Goal: Find specific page/section: Find specific page/section

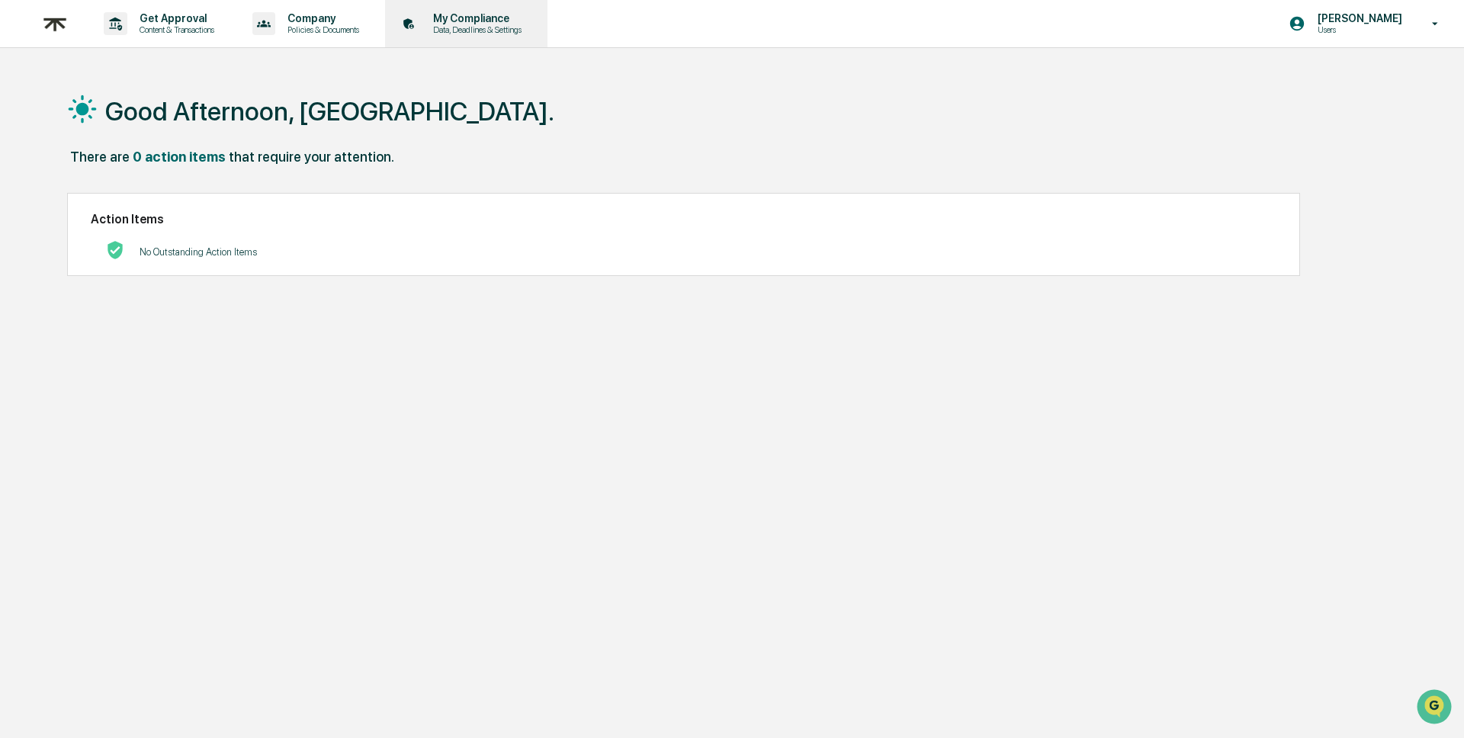
click at [520, 27] on p "Data, Deadlines & Settings" at bounding box center [475, 29] width 108 height 11
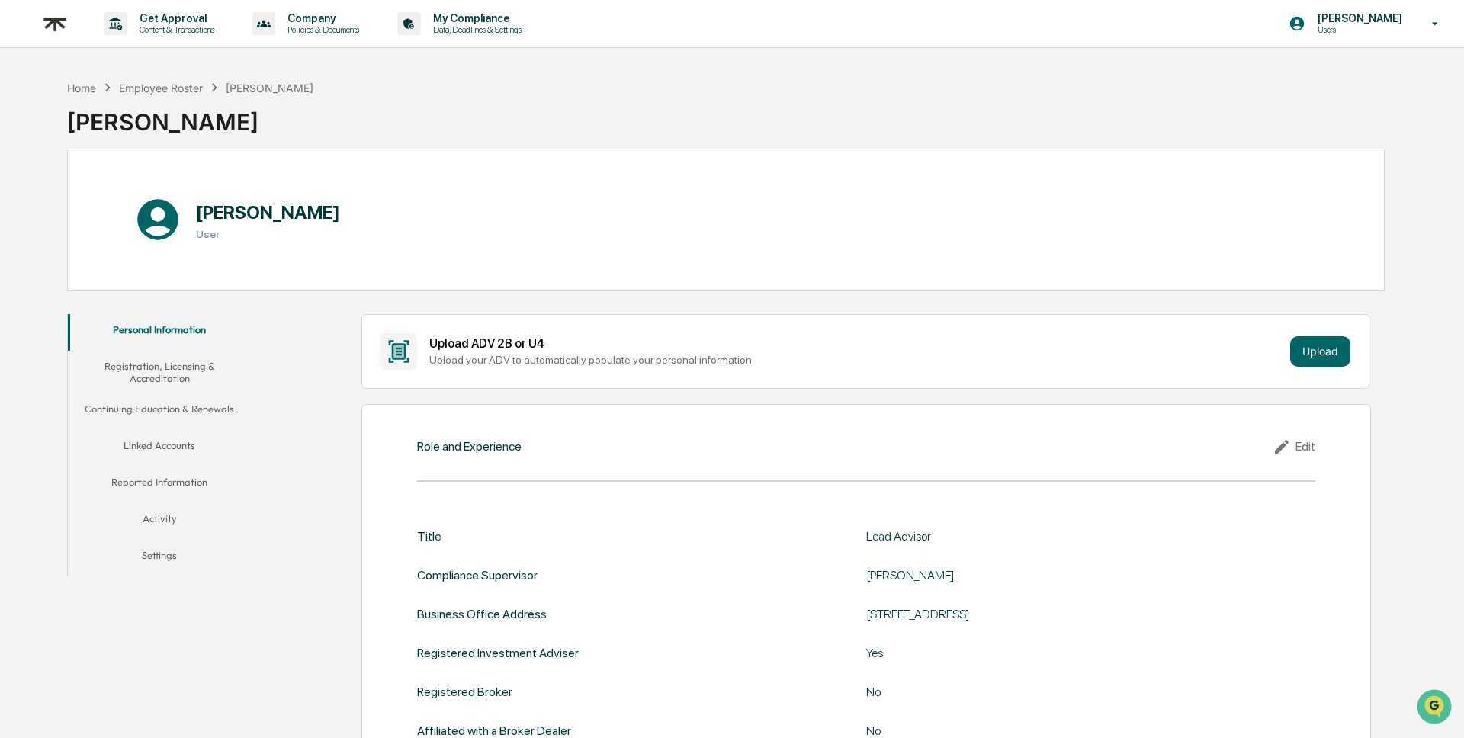
click at [520, 27] on p "Data, Deadlines & Settings" at bounding box center [475, 29] width 108 height 11
click at [170, 372] on button "Registration, Licensing & Accreditation" at bounding box center [160, 372] width 184 height 43
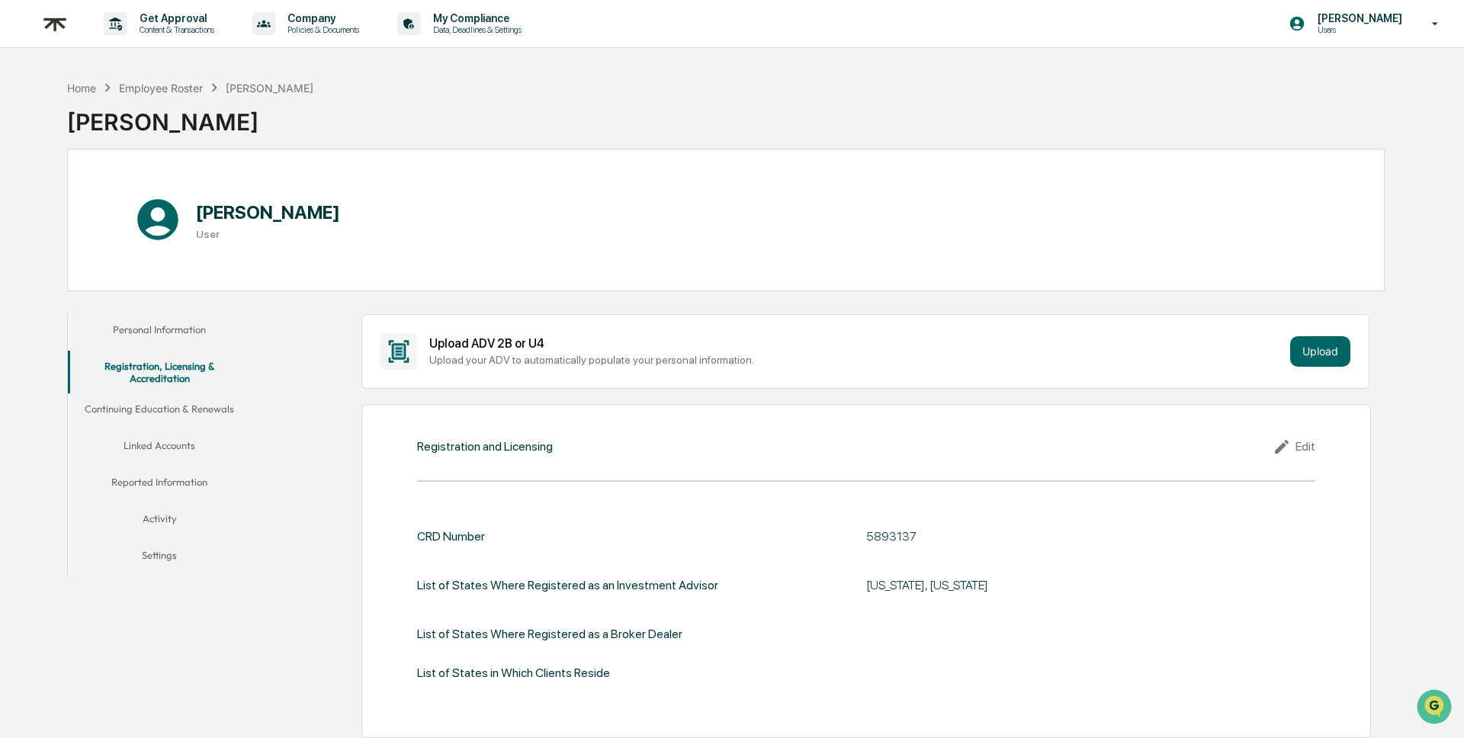
click at [170, 399] on button "Continuing Education & Renewals" at bounding box center [160, 411] width 184 height 37
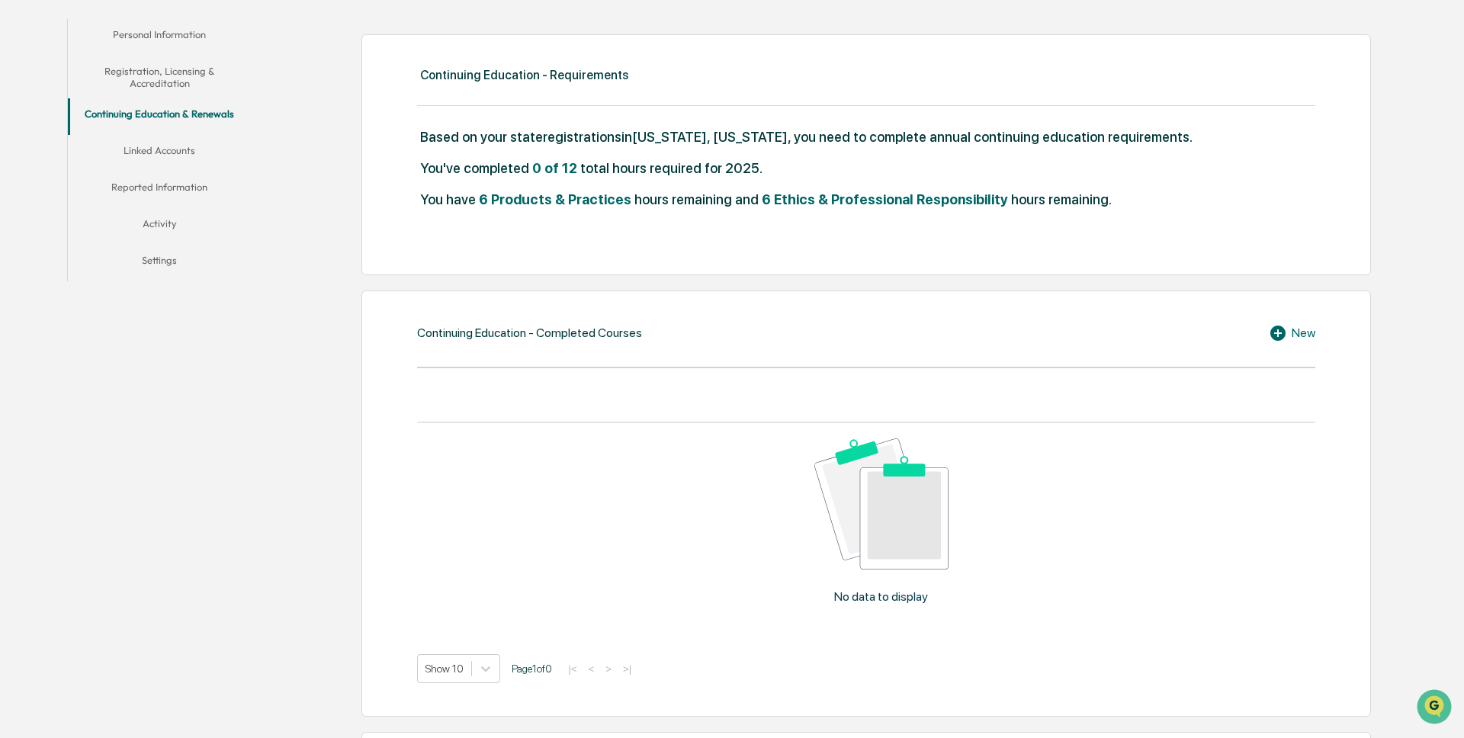
scroll to position [298, 0]
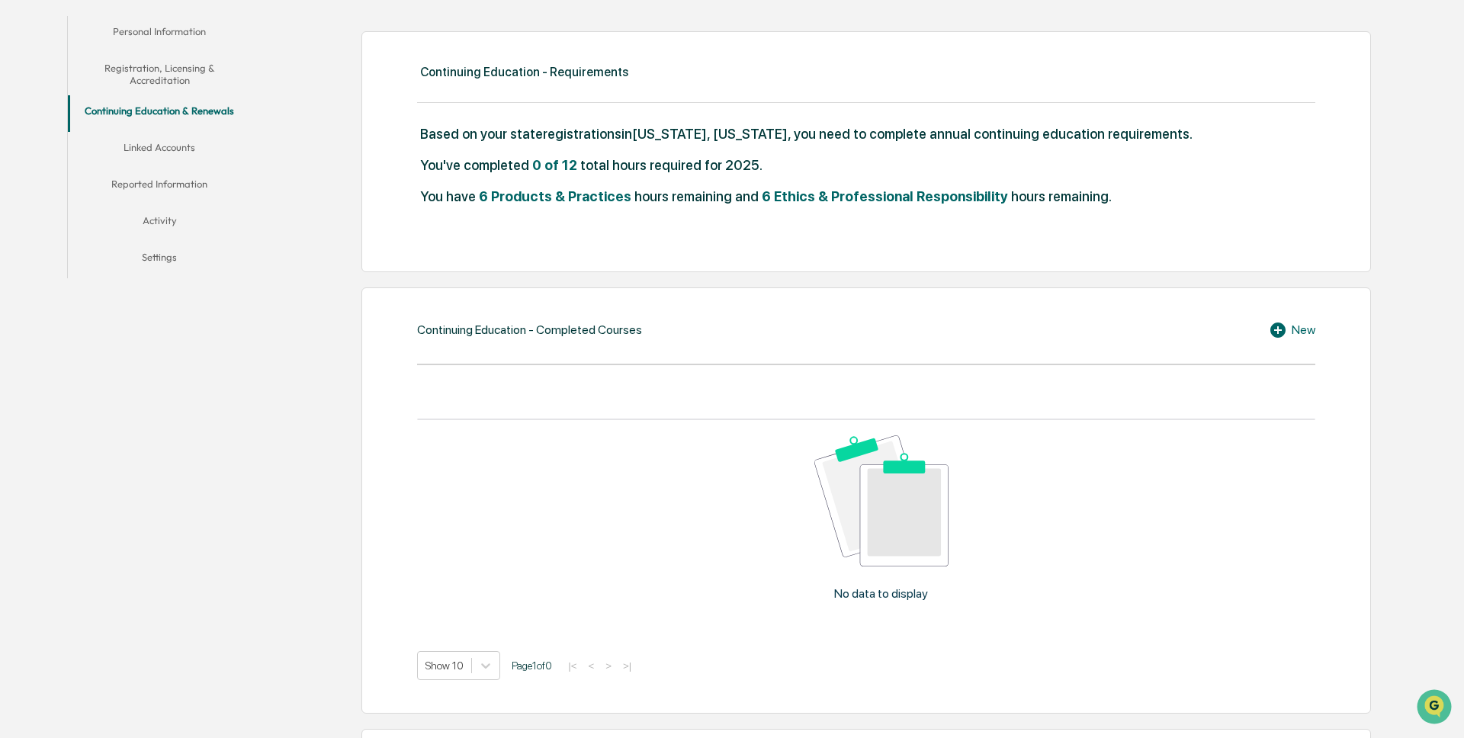
click at [840, 191] on span "6 Ethics & Professional Responsibility" at bounding box center [885, 196] width 246 height 16
